Goal: Task Accomplishment & Management: Complete application form

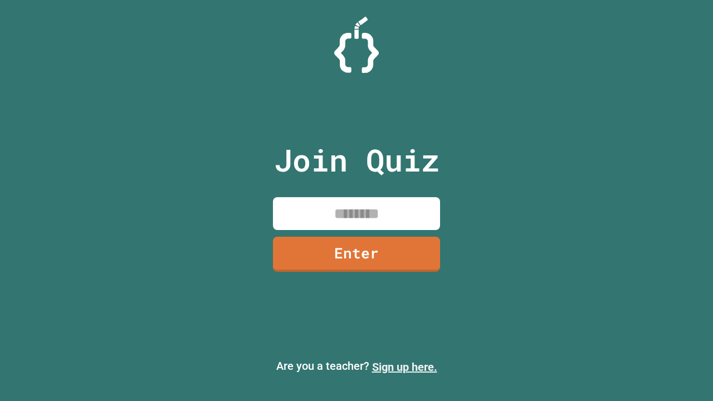
click at [404, 367] on link "Sign up here." at bounding box center [404, 366] width 65 height 13
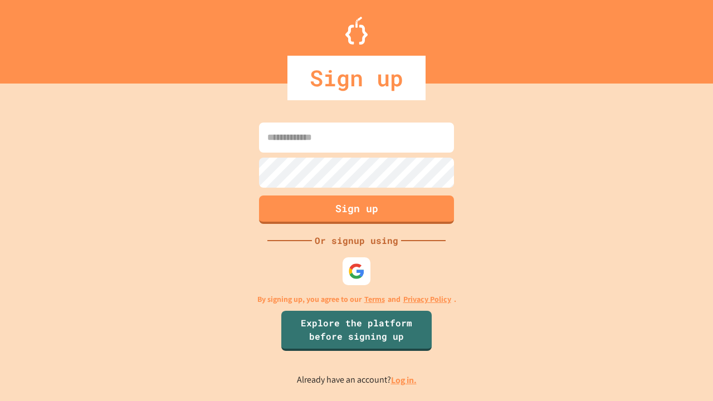
click at [404, 380] on link "Log in." at bounding box center [404, 380] width 26 height 12
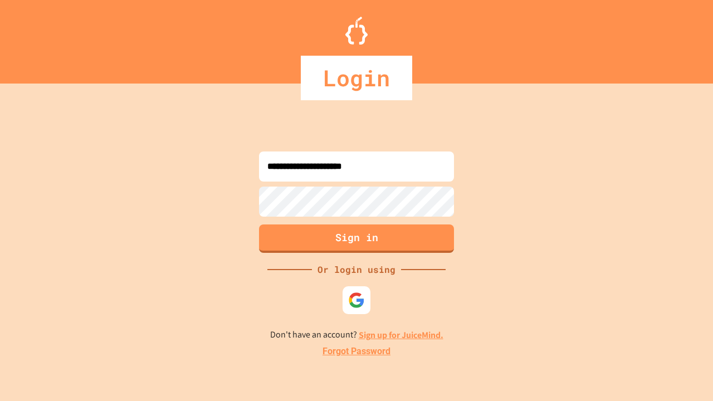
type input "**********"
